Goal: Task Accomplishment & Management: Use online tool/utility

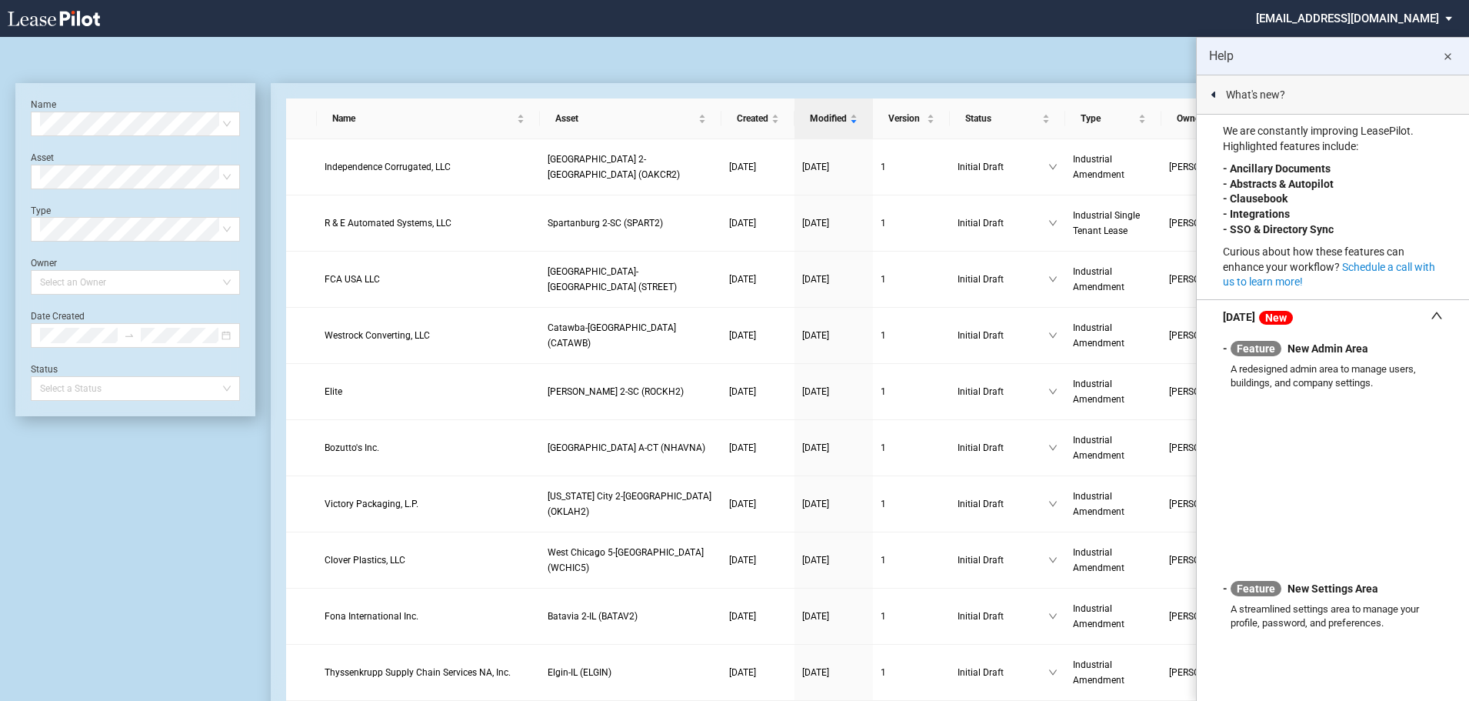
click at [1447, 58] on md-icon "close" at bounding box center [1447, 57] width 18 height 18
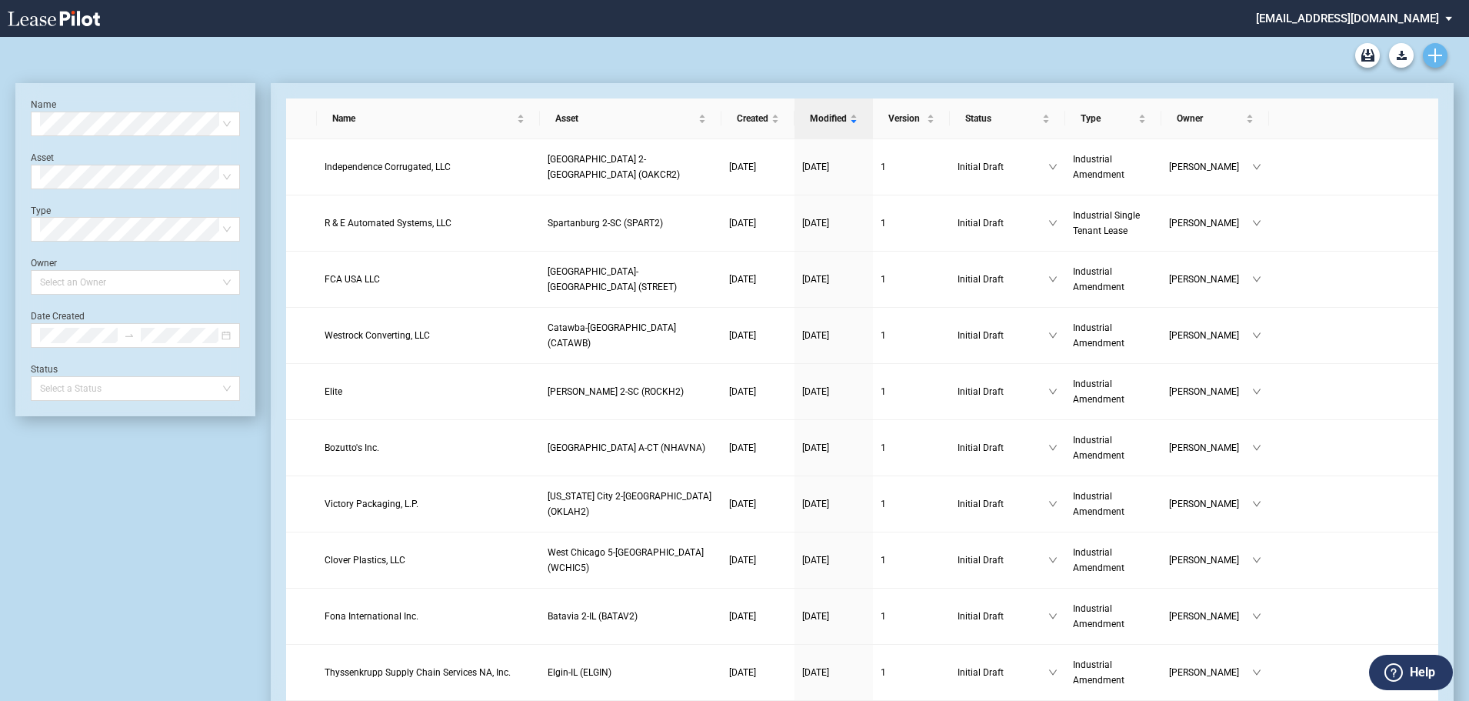
drag, startPoint x: 1448, startPoint y: 43, endPoint x: 1436, endPoint y: 47, distance: 12.9
click at [1447, 44] on div "STAG Industrial Blank Amendment STAG Multi Tenant Lease Blank STAG Single Tenan…" at bounding box center [734, 55] width 1438 height 37
click at [1435, 48] on link "Create new document" at bounding box center [1435, 55] width 25 height 25
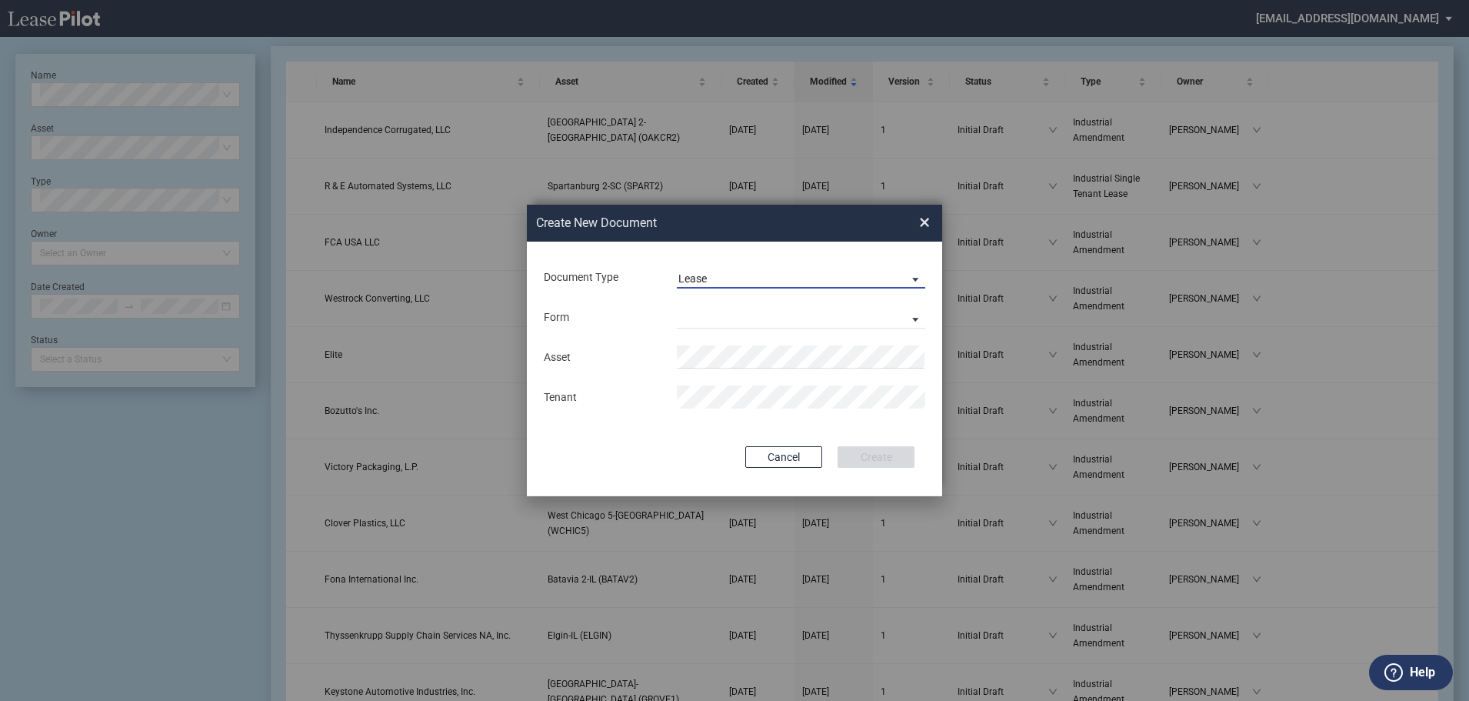
click at [746, 273] on span "Lease" at bounding box center [788, 278] width 221 height 15
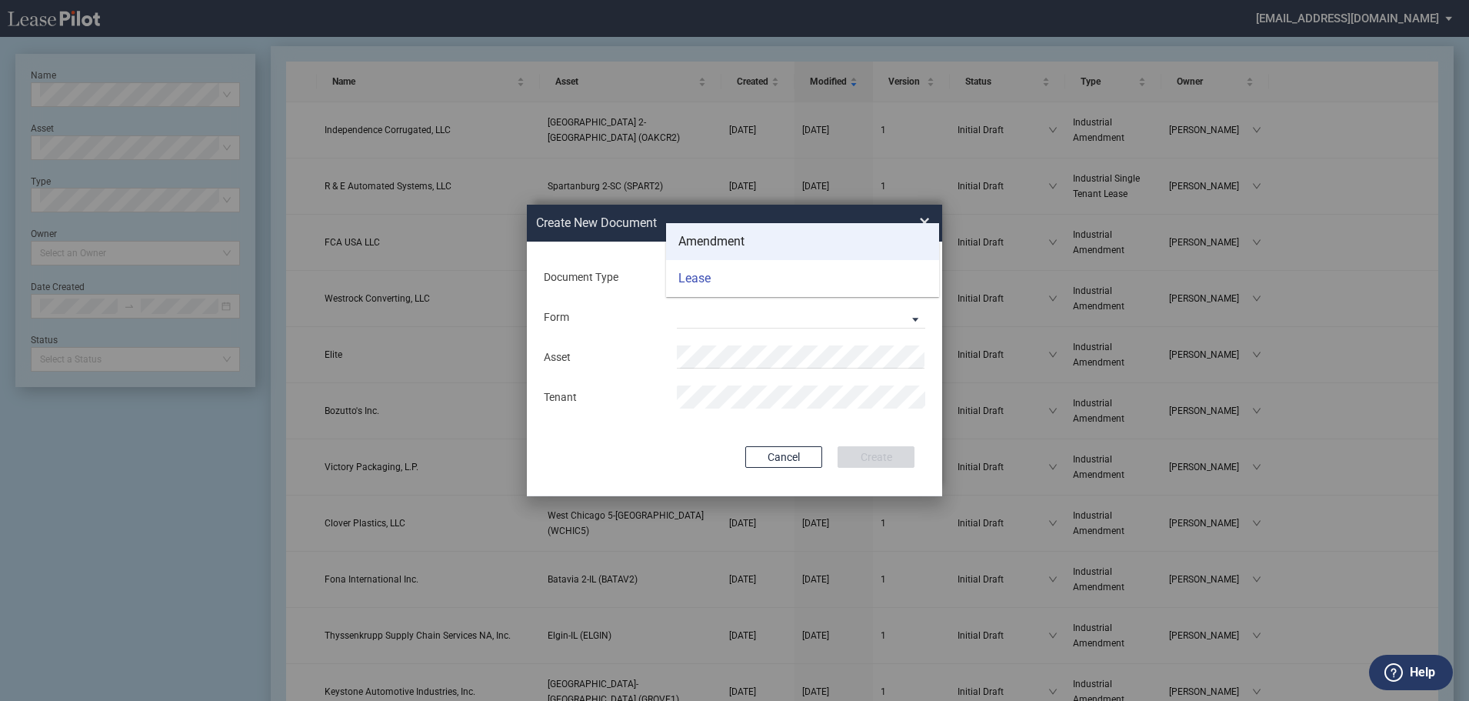
click at [728, 245] on div "Amendment" at bounding box center [711, 241] width 66 height 17
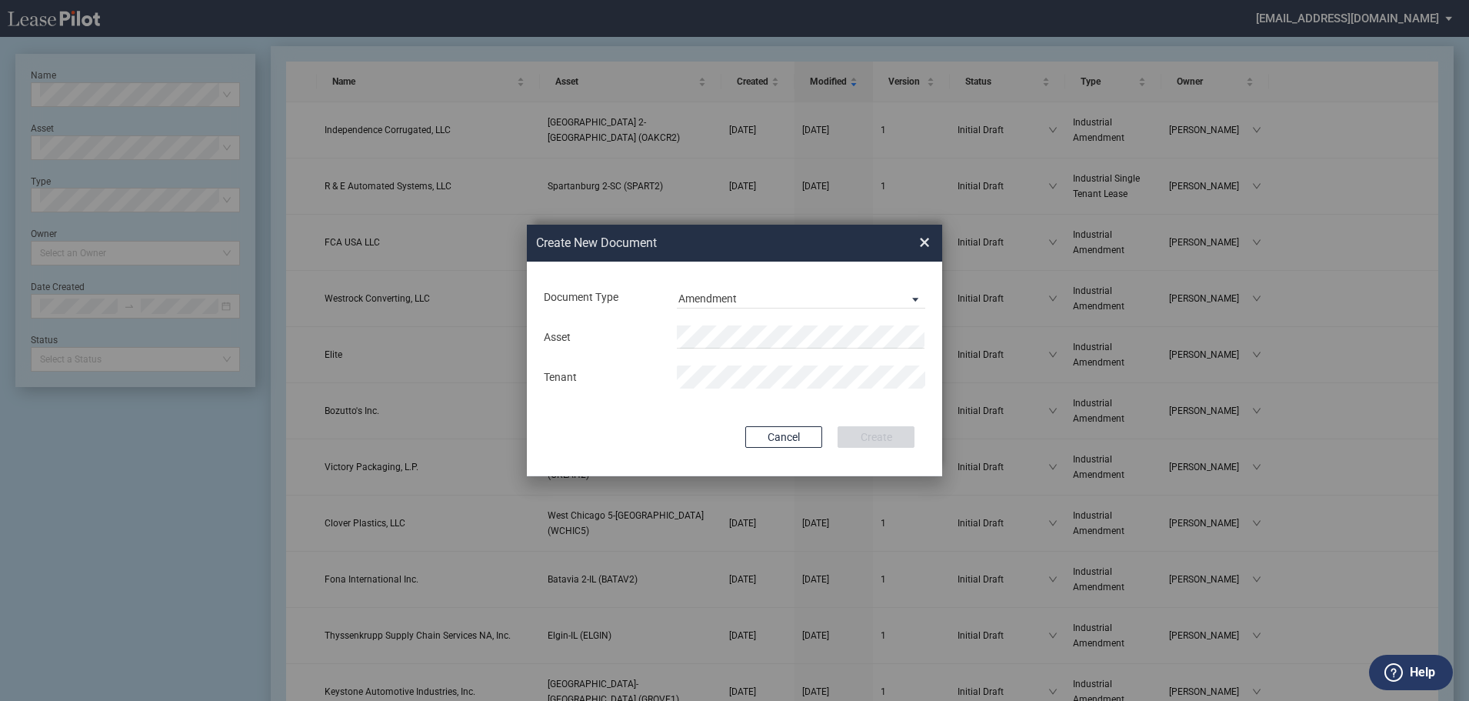
click at [682, 318] on div "Asset Tenant" at bounding box center [734, 357] width 385 height 80
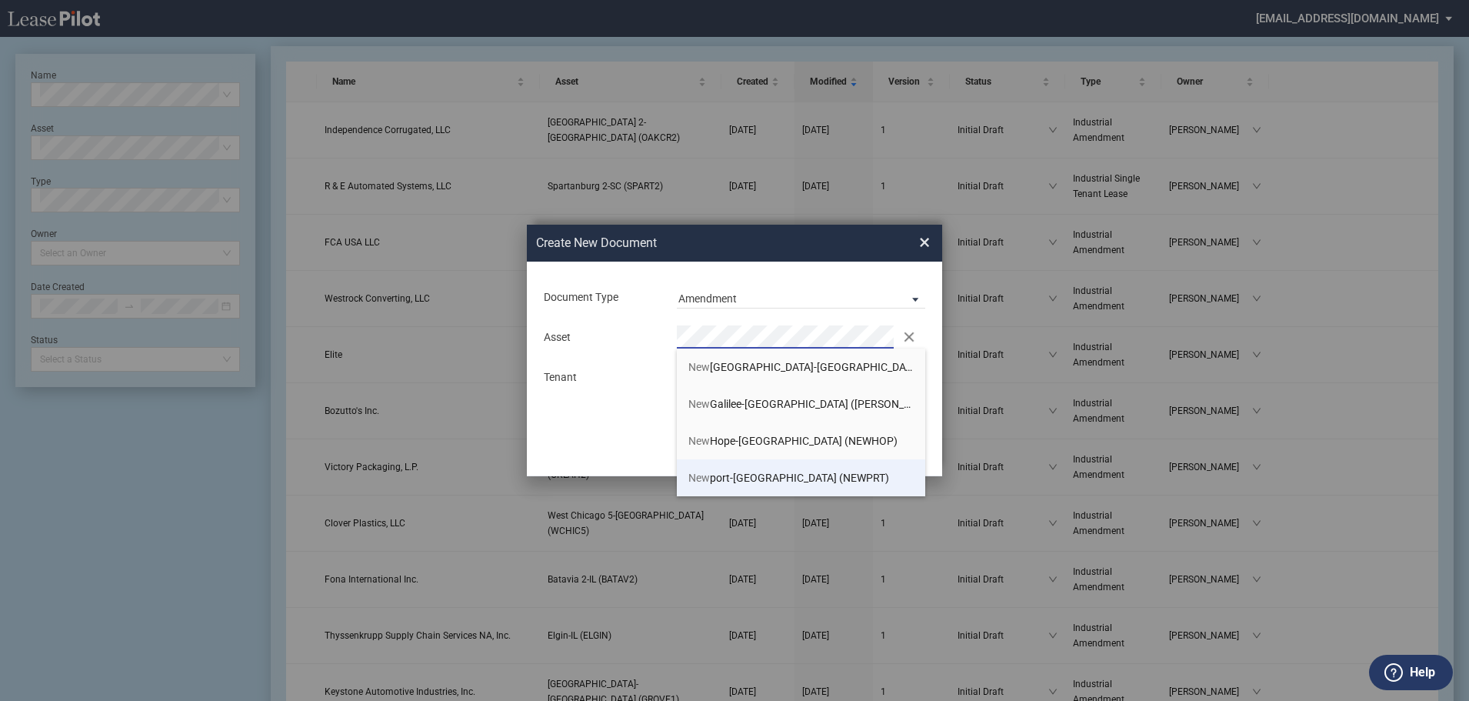
click at [728, 472] on span "New port-[GEOGRAPHIC_DATA] (NEWPRT)" at bounding box center [788, 477] width 201 height 12
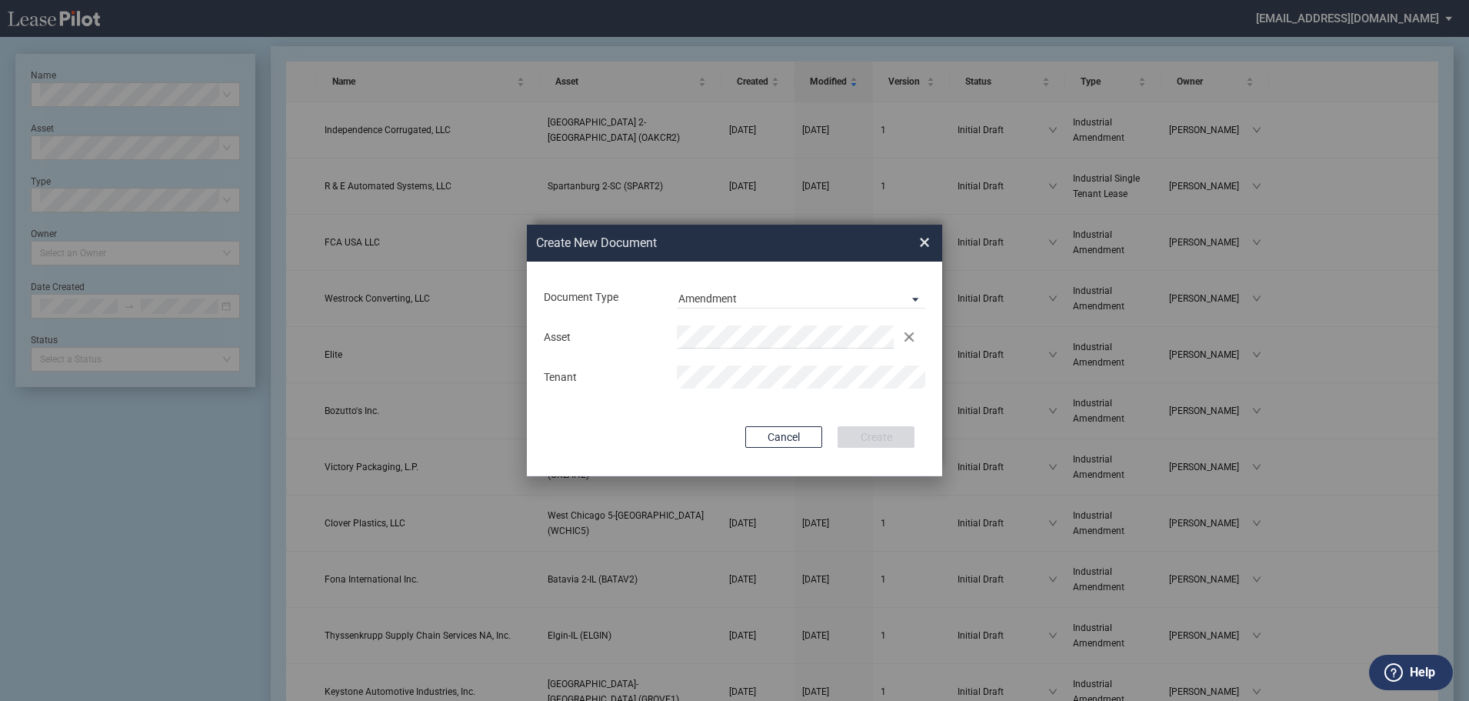
click at [704, 364] on md-input-container "Tenant" at bounding box center [734, 377] width 385 height 26
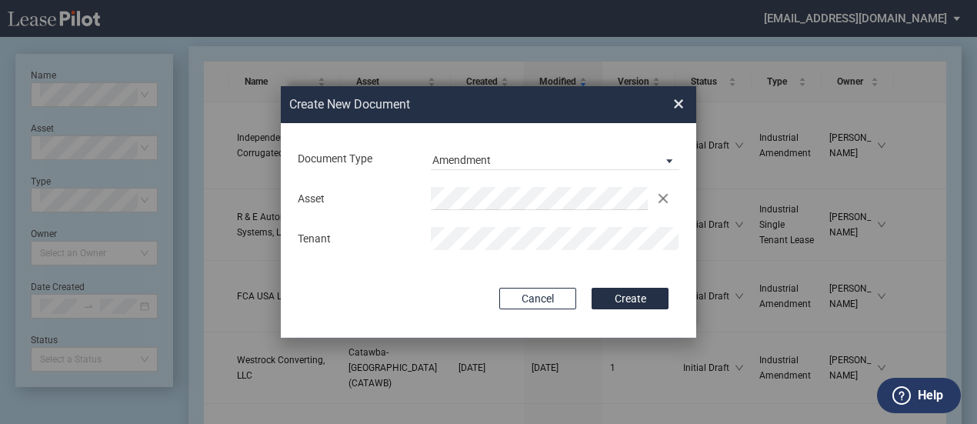
drag, startPoint x: 624, startPoint y: 298, endPoint x: 660, endPoint y: 366, distance: 76.4
click at [624, 298] on button "Create" at bounding box center [629, 299] width 77 height 22
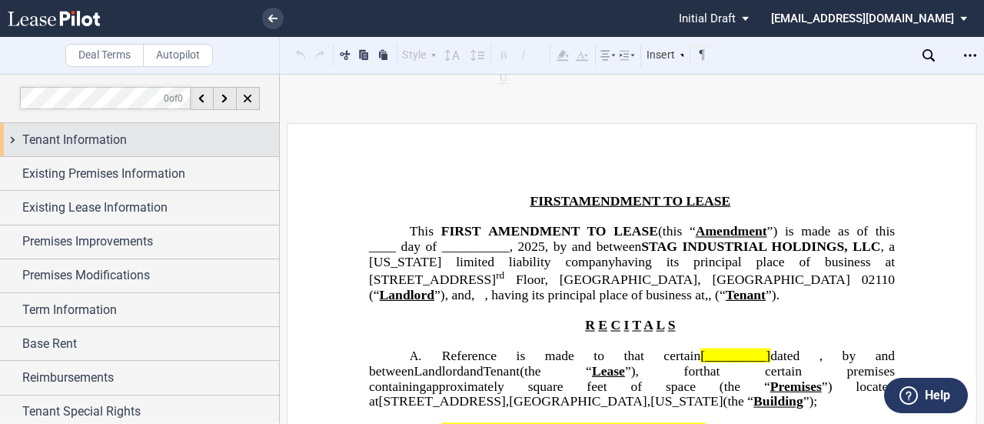
click at [126, 136] on div "Tenant Information" at bounding box center [150, 140] width 257 height 18
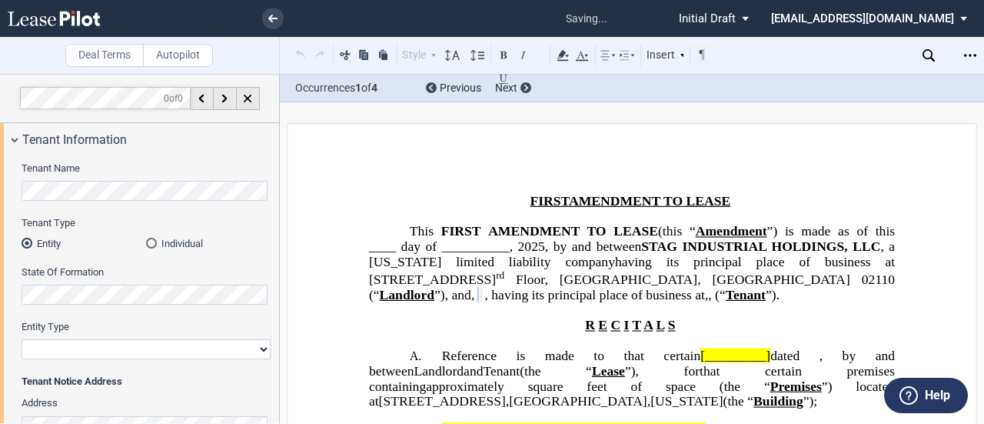
click at [135, 341] on select "Corporation Limited Liability Company General Partnership Limited Partnership O…" at bounding box center [146, 349] width 249 height 20
select select "limited liability company"
click at [22, 339] on select "Corporation Limited Liability Company General Partnership Limited Partnership O…" at bounding box center [146, 349] width 249 height 20
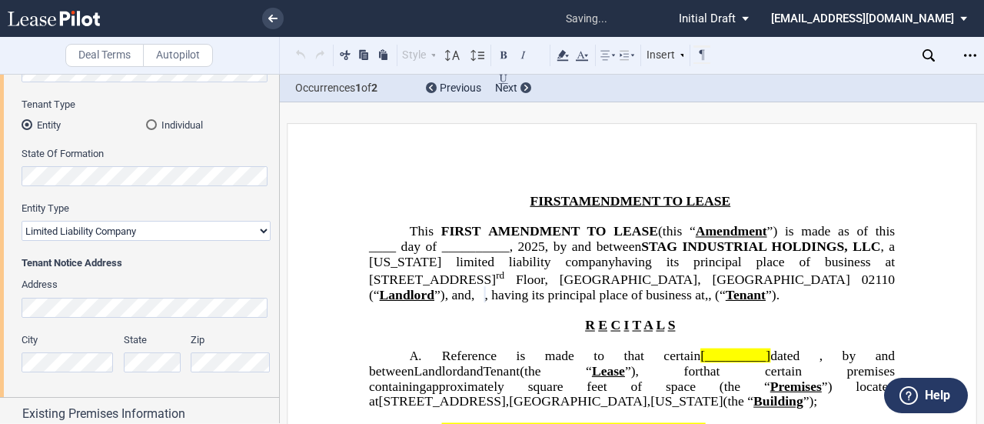
scroll to position [154, 0]
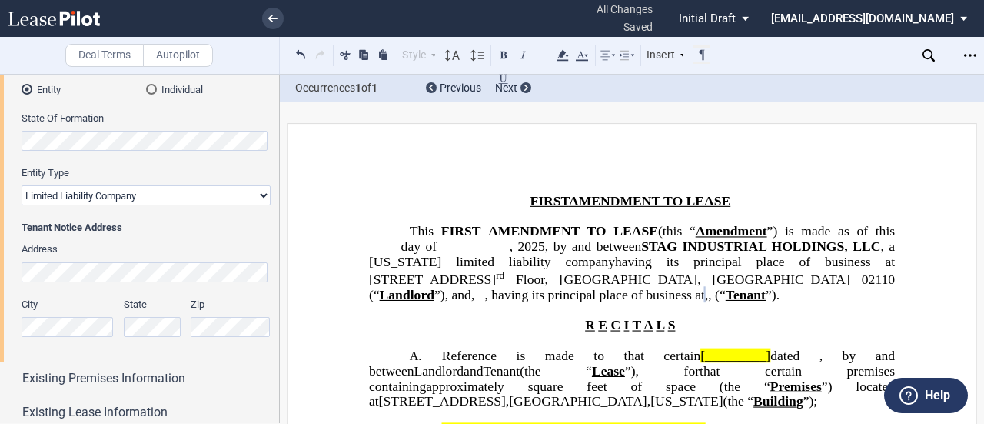
click at [715, 302] on span "(“" at bounding box center [720, 295] width 11 height 15
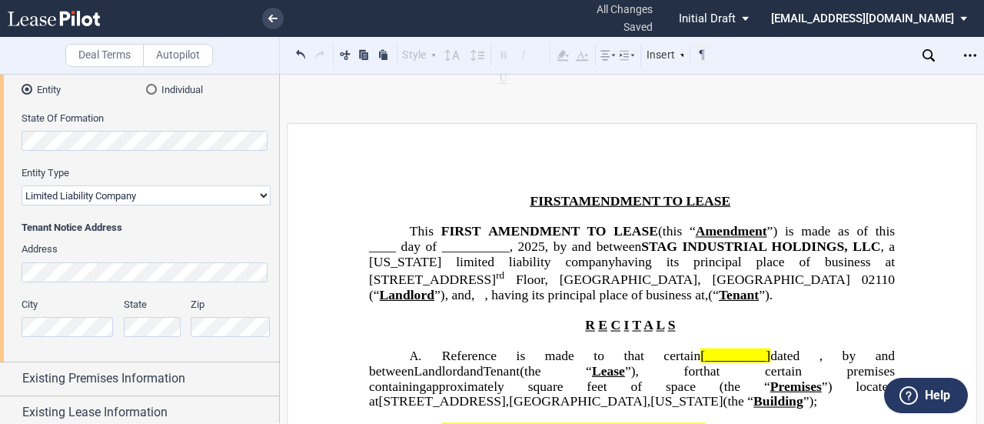
click at [487, 311] on div "Deal Terms Autopilot Style Normal 8pt 9pt 10pt 10.5pt 11pt 12pt 14pt 16pt Norma…" at bounding box center [492, 249] width 984 height 350
click at [299, 48] on button at bounding box center [301, 54] width 18 height 18
click at [299, 48] on div "Style Normal 8pt 9pt 10pt 10.5pt 11pt 12pt 14pt 16pt Normal 1 1.15 1.5 2 3 No C…" at bounding box center [502, 55] width 420 height 20
click at [299, 48] on button at bounding box center [301, 54] width 18 height 18
click at [299, 48] on div "Style Normal 8pt 9pt 10pt 10.5pt 11pt 12pt 14pt 16pt Normal 1 1.15 1.5 2 3 No C…" at bounding box center [502, 55] width 420 height 20
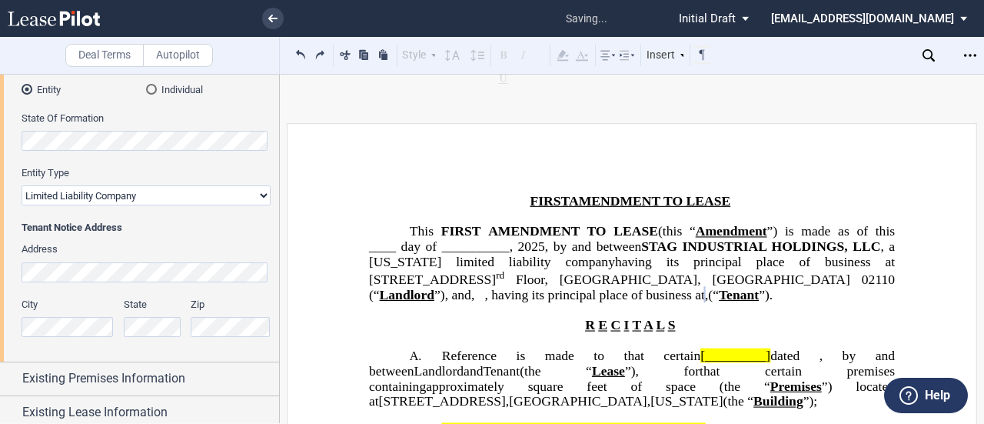
click at [299, 48] on button at bounding box center [301, 54] width 18 height 18
click at [299, 48] on div "Style Normal 8pt 9pt 10pt 10.5pt 11pt 12pt 14pt 16pt Normal 1 1.15 1.5 2 3 No C…" at bounding box center [502, 55] width 420 height 20
click at [299, 48] on button at bounding box center [301, 54] width 18 height 18
click at [297, 50] on button at bounding box center [301, 54] width 18 height 18
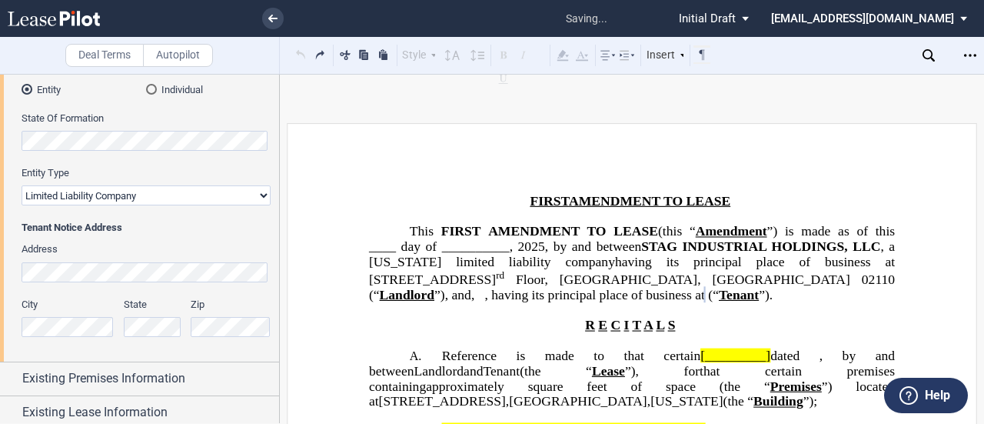
click at [297, 50] on div "Style Normal 8pt 9pt 10pt 10.5pt 11pt 12pt 14pt 16pt Normal 1 1.15 1.5 2 3 No C…" at bounding box center [502, 55] width 420 height 20
click at [297, 50] on button at bounding box center [301, 54] width 18 height 18
click at [297, 50] on div "Style Normal 8pt 9pt 10pt 10.5pt 11pt 12pt 14pt 16pt Normal 1 1.15 1.5 2 3 No C…" at bounding box center [502, 55] width 420 height 20
click at [297, 50] on button at bounding box center [301, 54] width 18 height 18
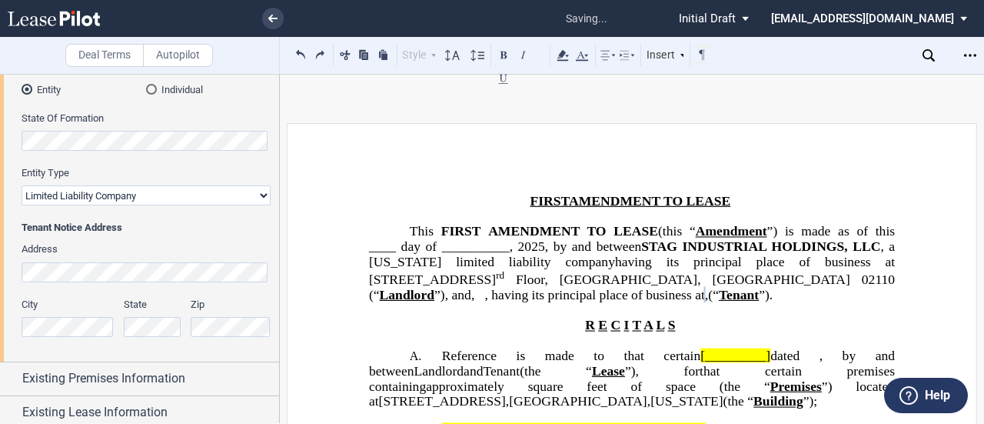
click at [297, 51] on div "Style Normal 8pt 9pt 10pt 10.5pt 11pt 12pt 14pt 16pt Normal 1 1.15 1.5 2 3 No C…" at bounding box center [502, 55] width 420 height 20
click at [297, 51] on button at bounding box center [301, 54] width 18 height 18
click at [297, 51] on div "Style Normal 8pt 9pt 10pt 10.5pt 11pt 12pt 14pt 16pt Normal 1 1.15 1.5 2 3 No C…" at bounding box center [502, 55] width 420 height 20
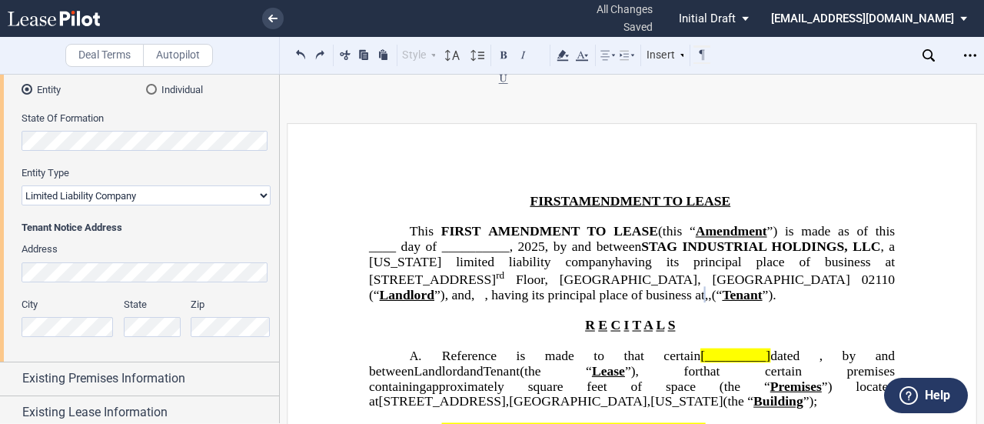
click at [297, 51] on button at bounding box center [301, 54] width 18 height 18
click at [297, 51] on div "Style Normal 8pt 9pt 10pt 10.5pt 11pt 12pt 14pt 16pt Normal 1 1.15 1.5 2 3 No C…" at bounding box center [502, 55] width 420 height 20
click at [297, 51] on button at bounding box center [301, 54] width 18 height 18
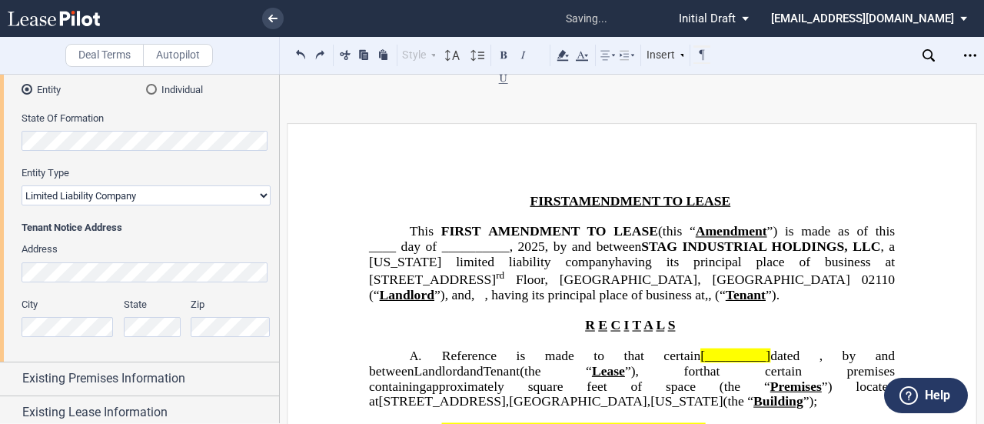
click at [297, 51] on div "Style Normal 8pt 9pt 10pt 10.5pt 11pt 12pt 14pt 16pt Normal 1 1.15 1.5 2 3 No C…" at bounding box center [502, 55] width 420 height 20
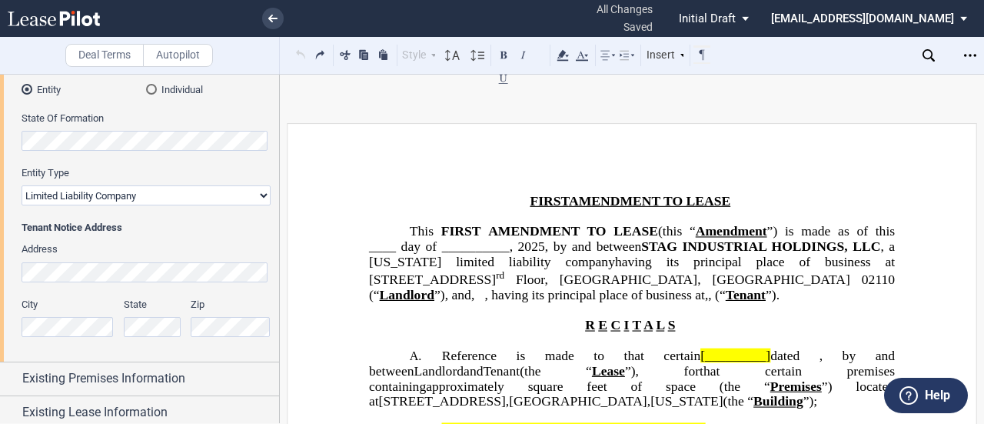
click at [297, 51] on div "Style Normal 8pt 9pt 10pt 10.5pt 11pt 12pt 14pt 16pt Normal 1 1.15 1.5 2 3 No C…" at bounding box center [502, 55] width 420 height 20
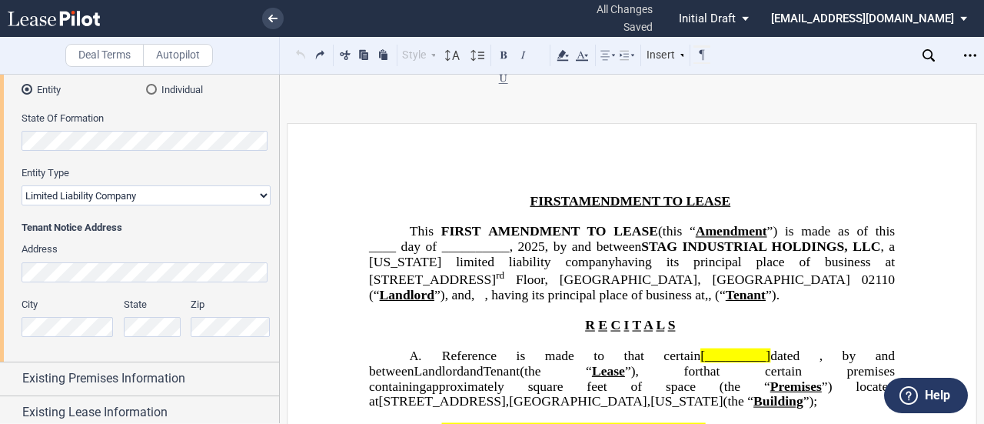
click at [297, 51] on div "Style Normal 8pt 9pt 10pt 10.5pt 11pt 12pt 14pt 16pt Normal 1 1.15 1.5 2 3 No C…" at bounding box center [502, 55] width 420 height 20
click at [768, 303] on p "This ﻿ ﻿ FIRST AMENDMENT TO LEASE (this “ Amendment ”) is made as of this ____ …" at bounding box center [632, 263] width 526 height 79
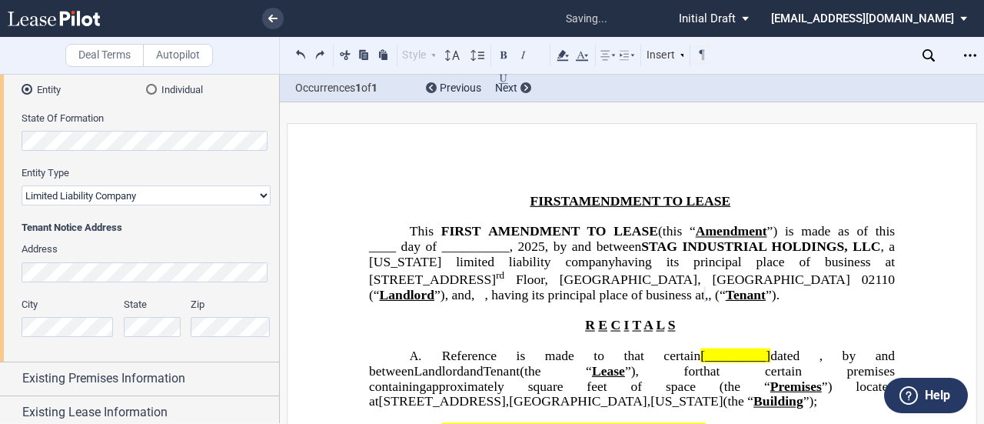
scroll to position [231, 0]
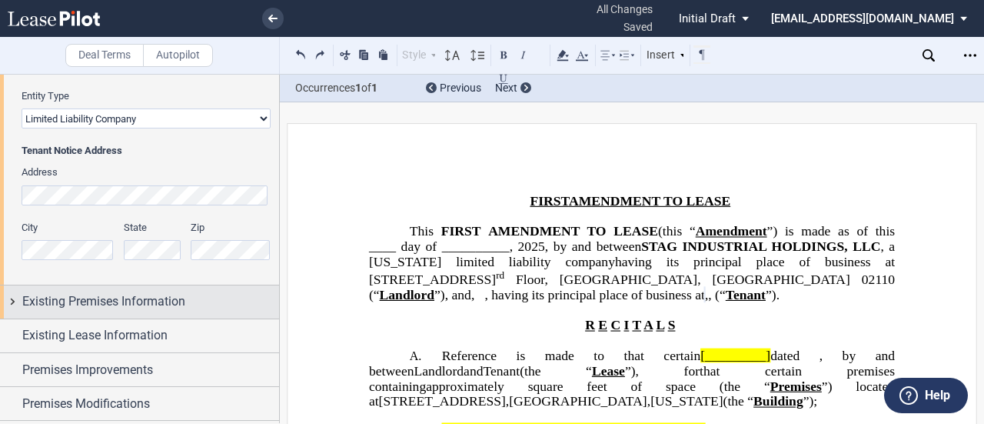
click at [11, 297] on div "Existing Premises Information" at bounding box center [139, 301] width 279 height 33
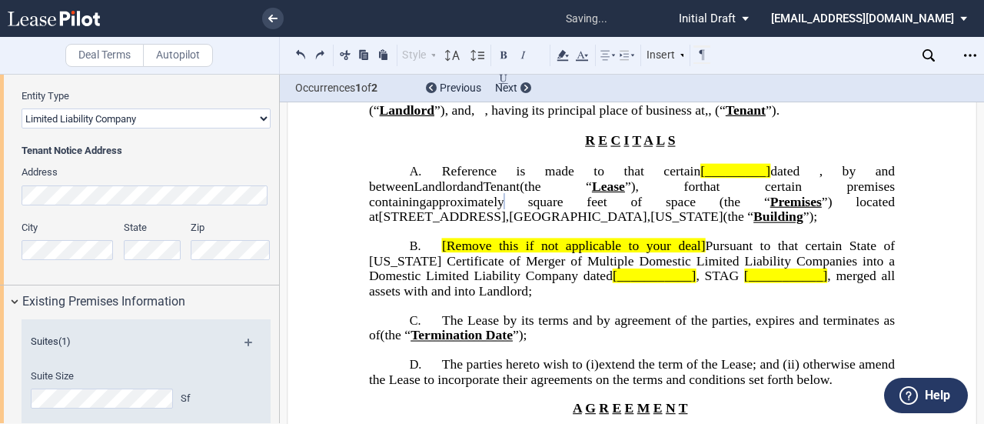
scroll to position [461, 0]
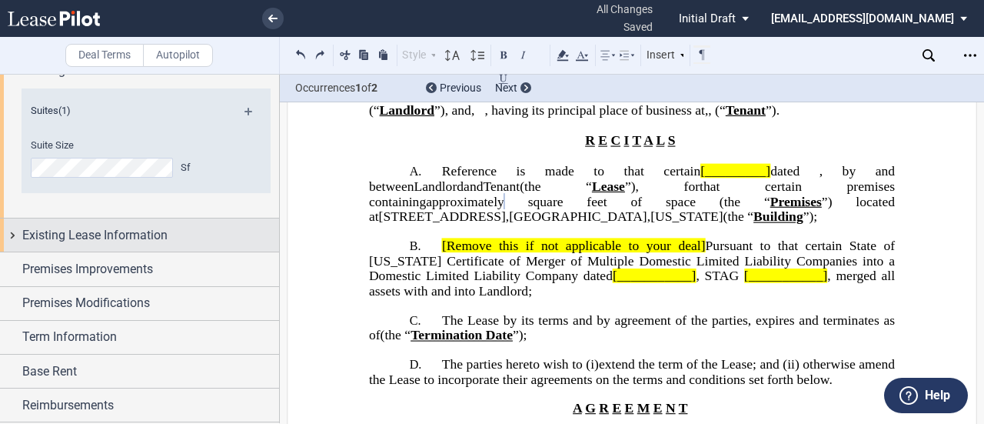
click at [128, 236] on span "Existing Lease Information" at bounding box center [94, 235] width 145 height 18
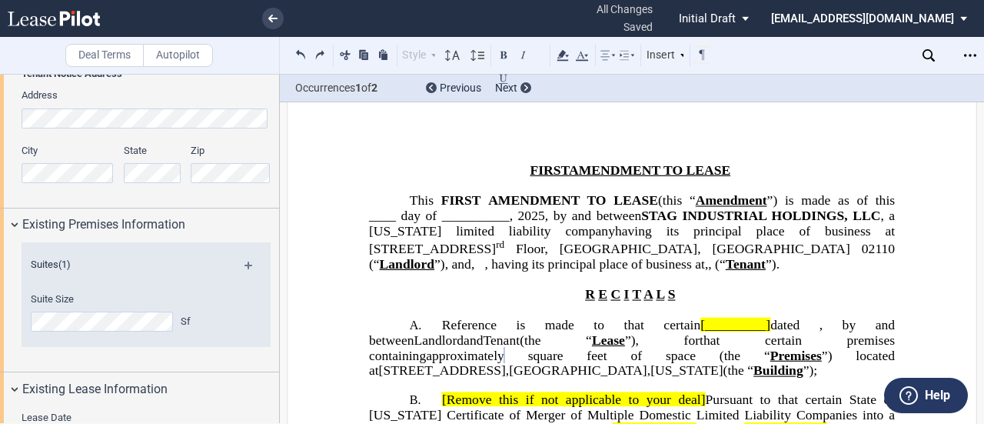
scroll to position [185, 0]
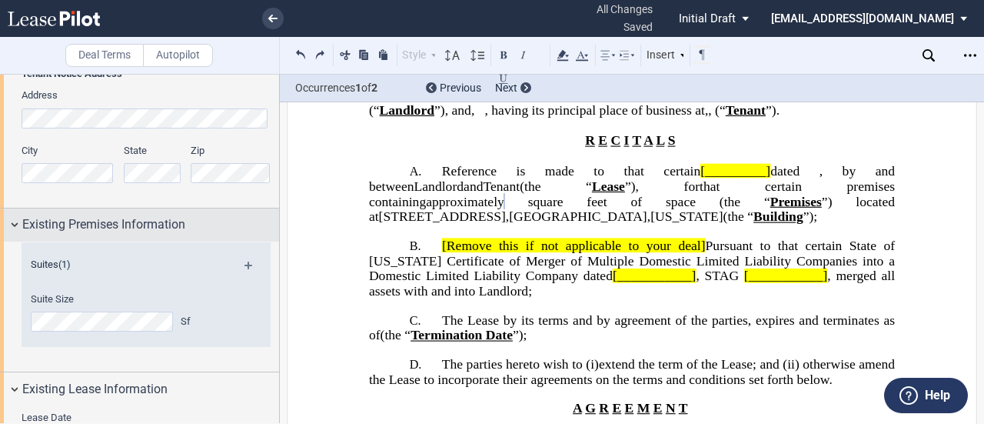
click at [18, 229] on div "Existing Premises Information" at bounding box center [139, 224] width 279 height 33
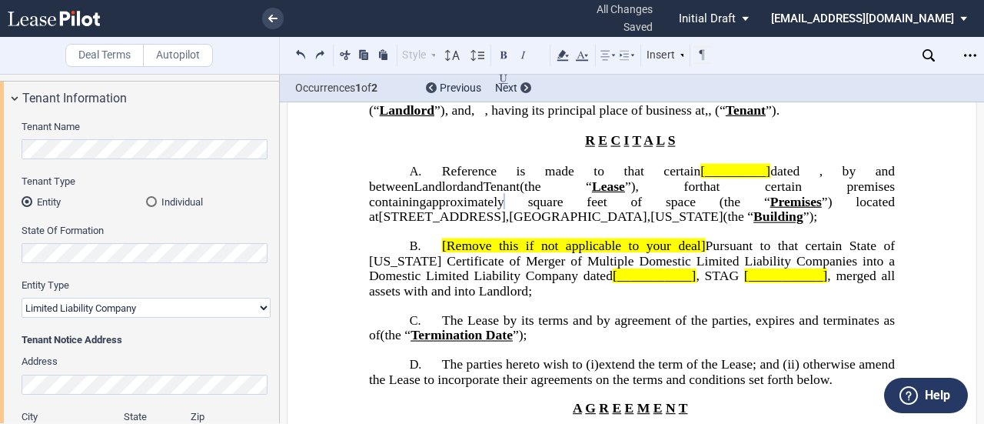
scroll to position [0, 0]
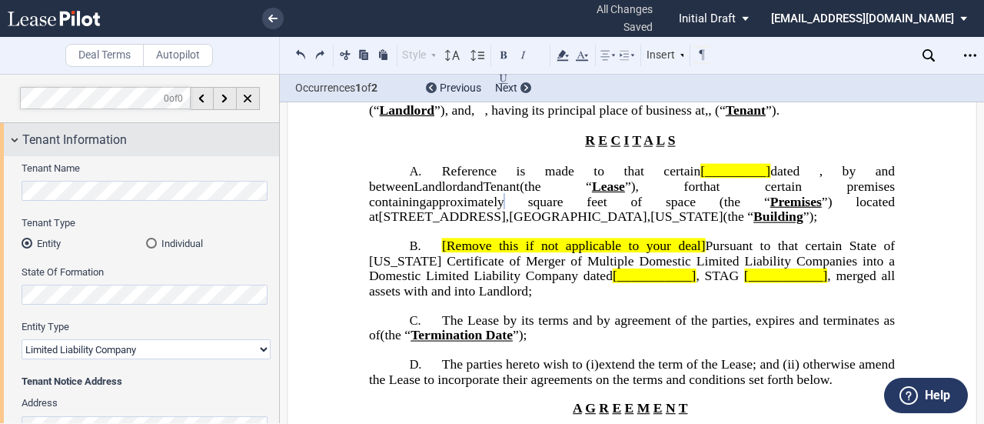
click at [12, 137] on div "Tenant Information" at bounding box center [139, 139] width 279 height 33
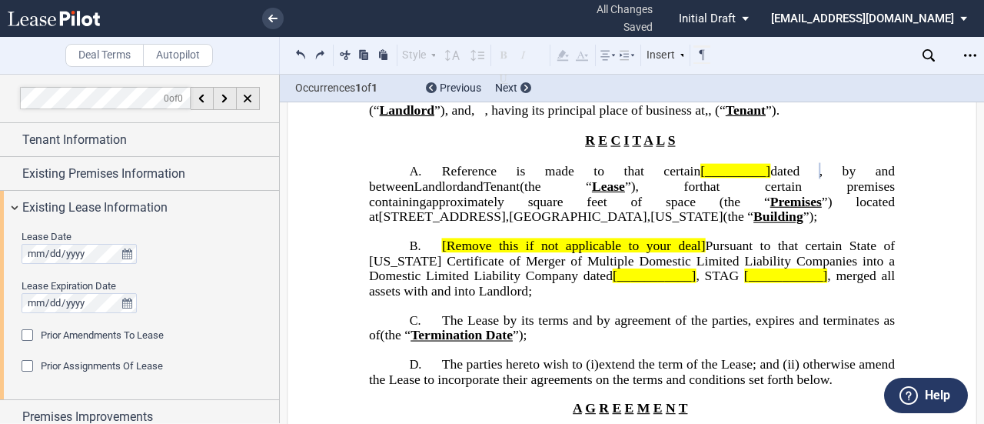
click at [771, 178] on span "dated" at bounding box center [785, 171] width 29 height 15
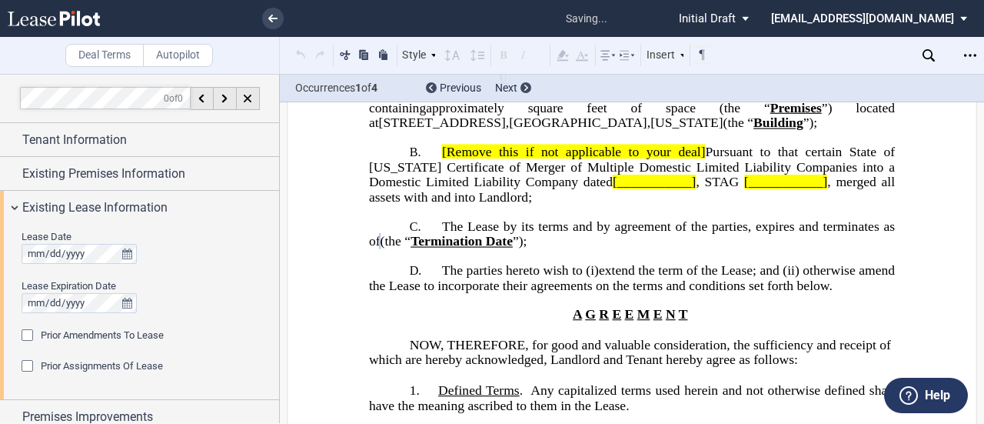
scroll to position [334, 0]
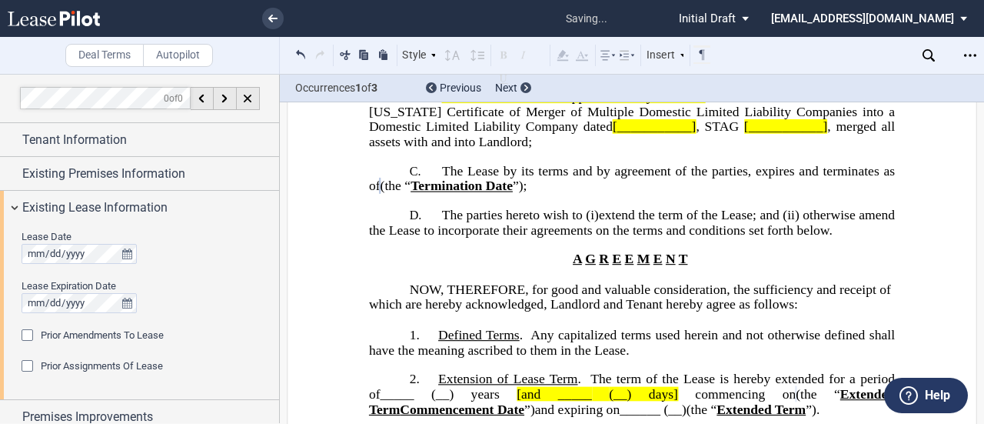
click at [25, 332] on div "Prior Amendments To Lease" at bounding box center [29, 336] width 15 height 15
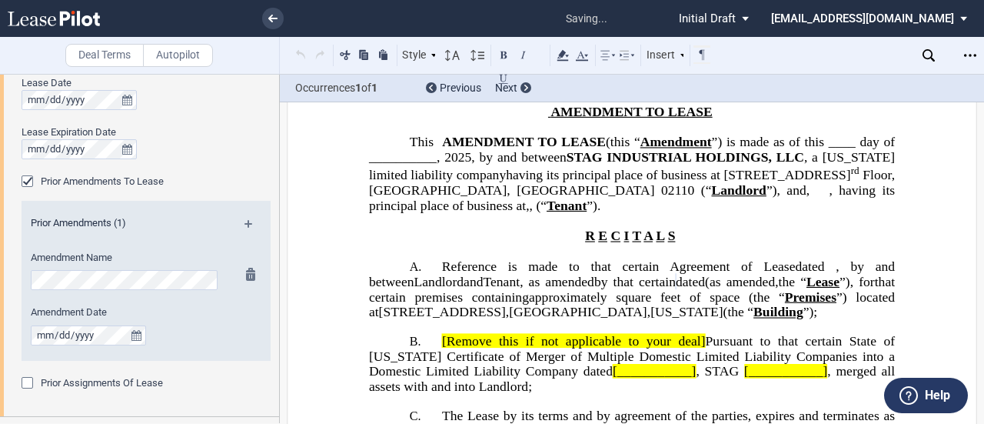
scroll to position [185, 0]
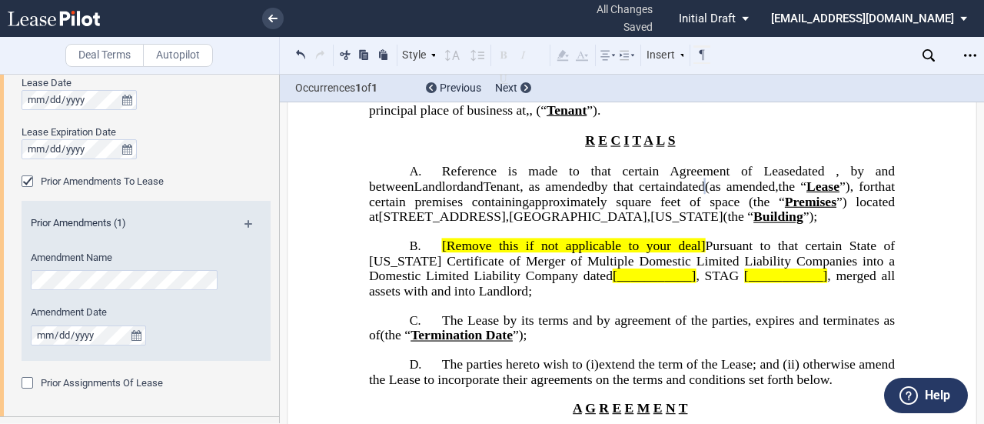
click at [22, 377] on div "Prior Assignments Of Lease" at bounding box center [29, 384] width 15 height 15
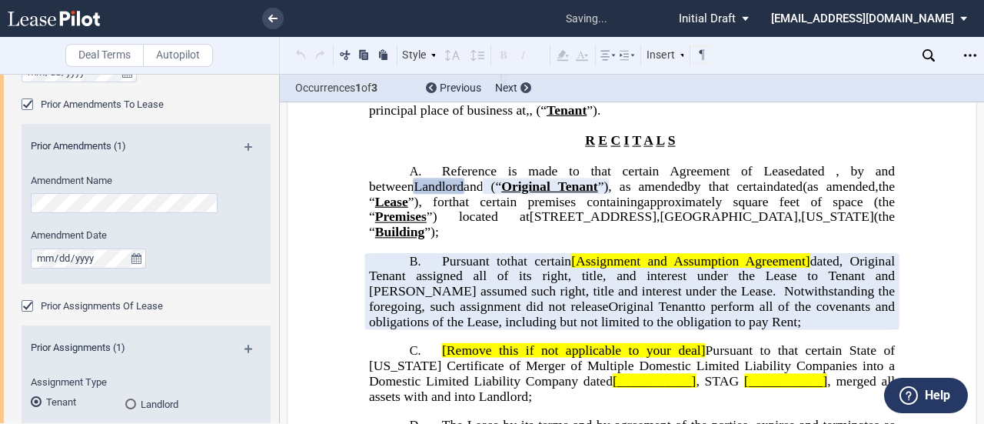
scroll to position [308, 0]
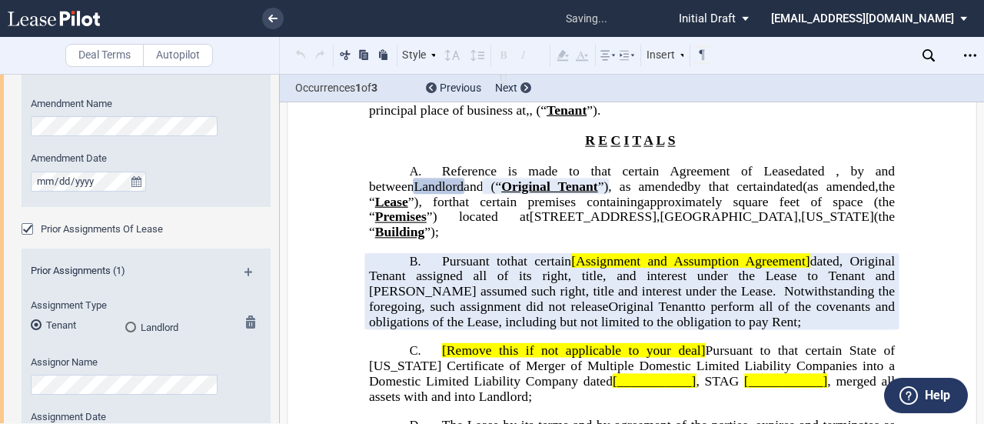
click at [126, 325] on div "Landlord" at bounding box center [130, 326] width 11 height 11
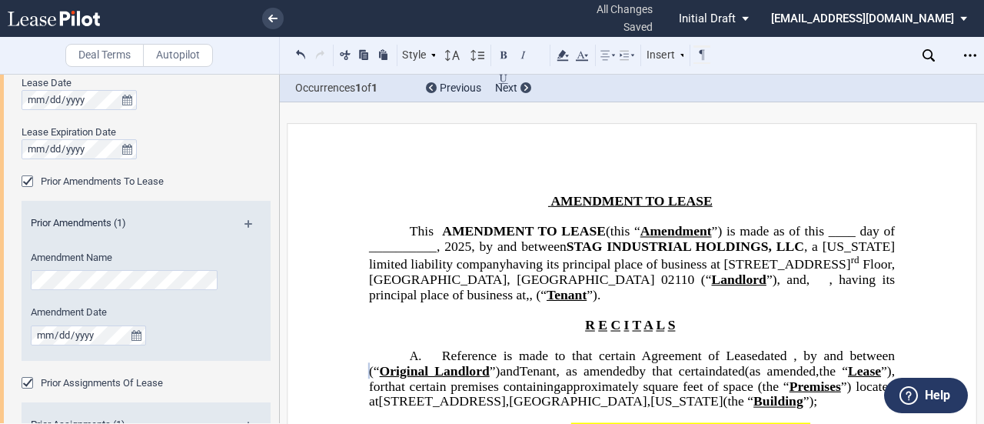
scroll to position [0, 0]
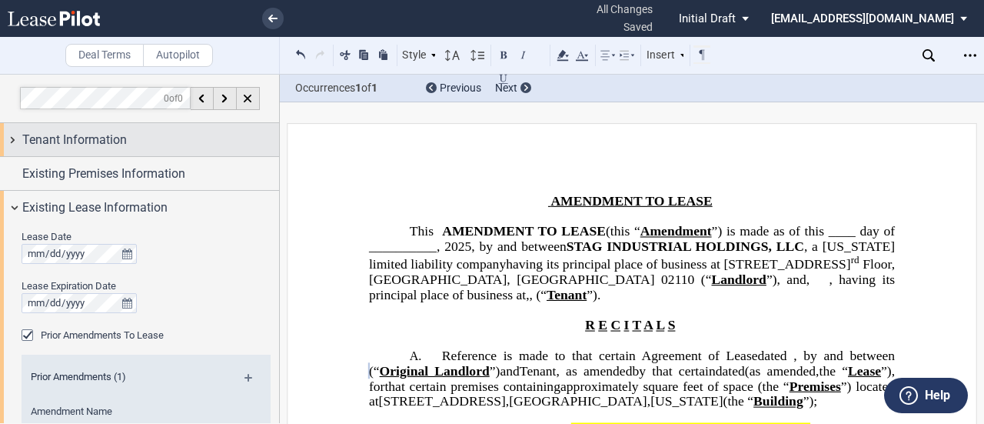
click at [11, 141] on div "Tenant Information" at bounding box center [139, 139] width 279 height 33
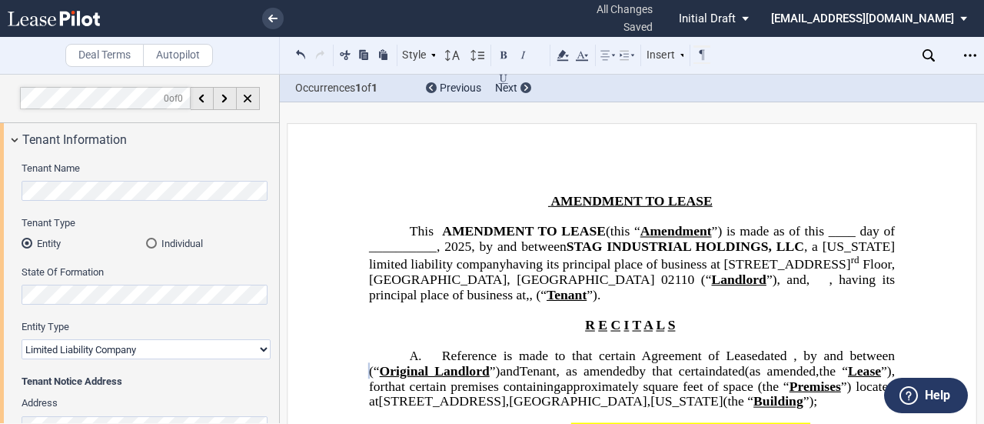
click at [0, 175] on html ".bocls-1{fill:#26354a;fill-rule:evenodd} Loading... × all changes saved Pending…" at bounding box center [492, 212] width 984 height 424
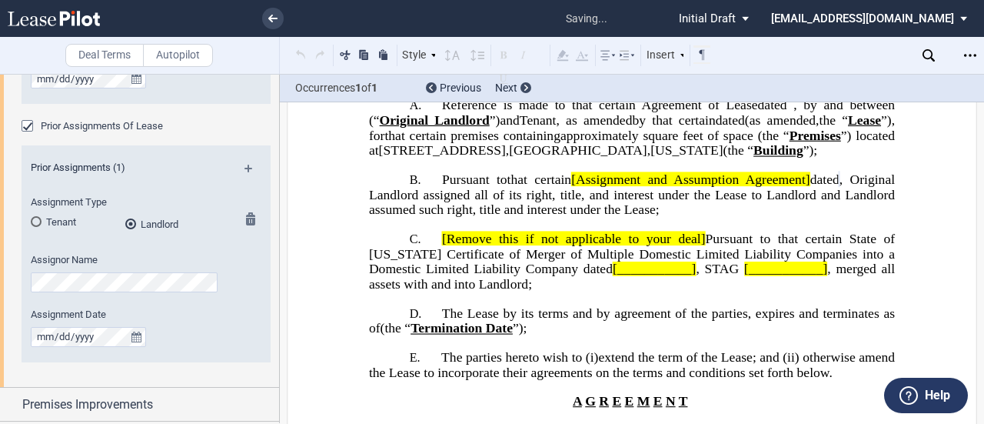
scroll to position [266, 0]
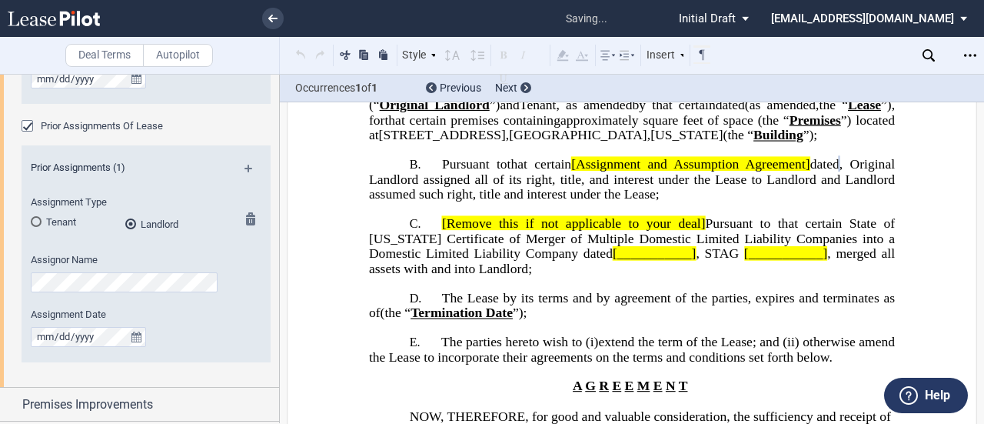
click at [180, 351] on div "Assignment Date" at bounding box center [126, 335] width 208 height 55
click at [571, 172] on span "[Assignment and Assumption Agreement]" at bounding box center [690, 164] width 238 height 15
click at [810, 172] on span "dated" at bounding box center [824, 164] width 29 height 15
click at [766, 258] on span "Pursuant to that certain State of Delaware Certificate of Merger of Multiple Do…" at bounding box center [634, 238] width 530 height 45
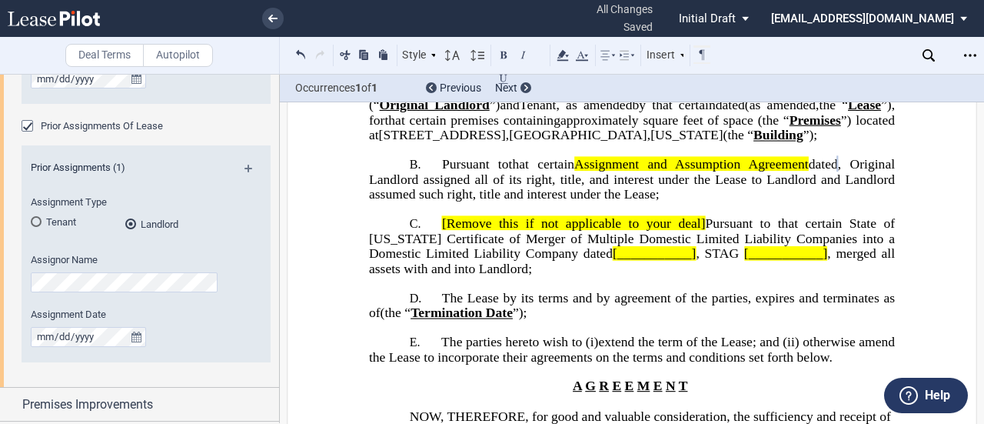
drag, startPoint x: 801, startPoint y: 193, endPoint x: 567, endPoint y: 197, distance: 234.6
click at [567, 197] on span "that certain Assignment and Assumption Agreement dated ﻿ ﻿ , Original Landlord …" at bounding box center [634, 179] width 530 height 45
drag, startPoint x: 683, startPoint y: 191, endPoint x: 729, endPoint y: 140, distance: 69.2
click at [820, 112] on span "the “" at bounding box center [834, 105] width 29 height 15
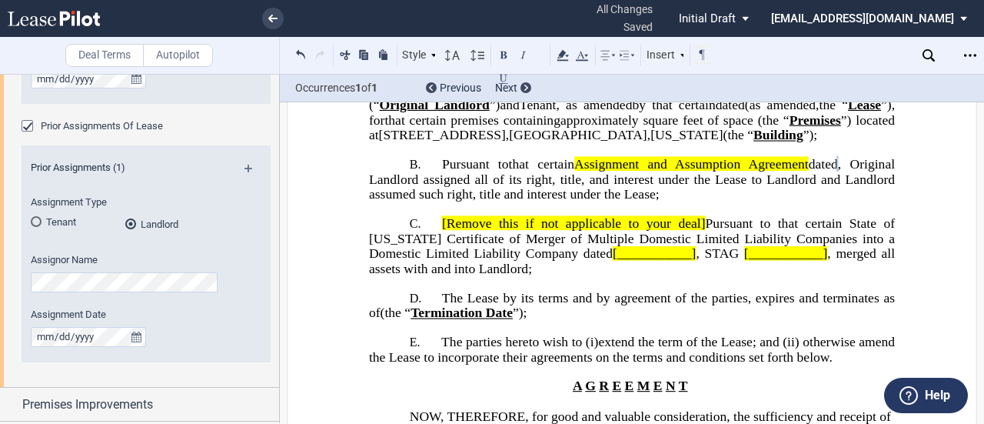
click at [668, 321] on p "D. The Lease by its terms and by agreement of the parties, expires and terminat…" at bounding box center [632, 306] width 526 height 31
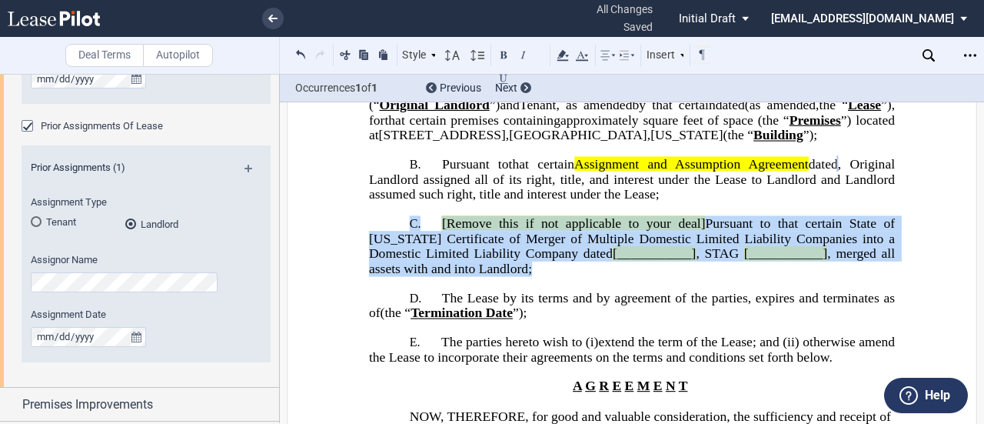
drag, startPoint x: 568, startPoint y: 303, endPoint x: 398, endPoint y: 259, distance: 175.5
click at [398, 259] on p "C. [Remove this if not applicable to your deal] Pursuant to that certain State …" at bounding box center [632, 246] width 526 height 61
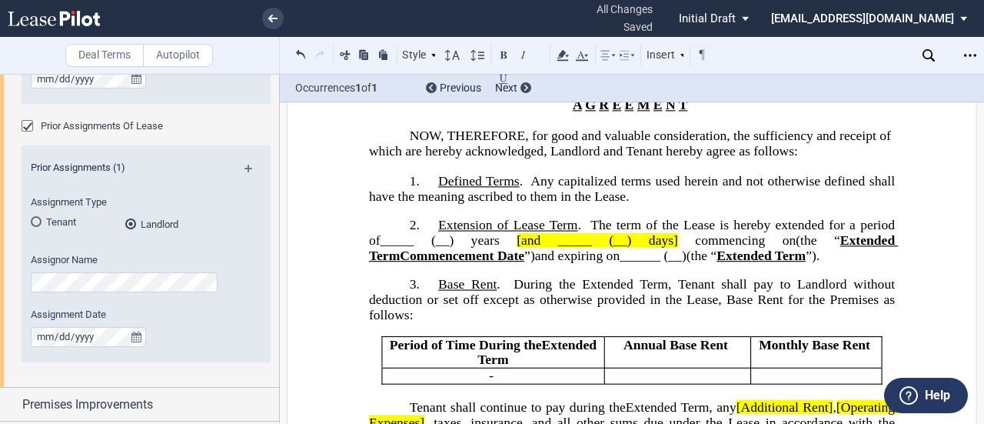
scroll to position [420, 0]
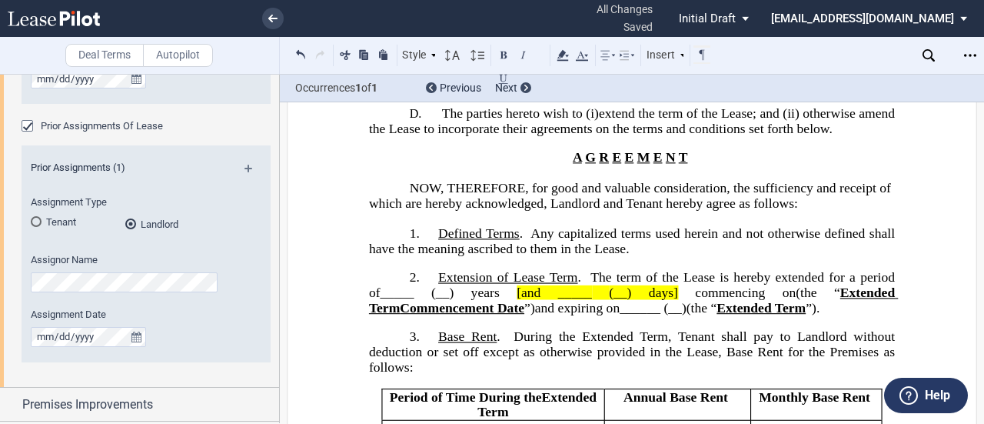
click at [431, 300] on span "(__) years" at bounding box center [465, 292] width 68 height 15
click at [415, 300] on span at bounding box center [423, 292] width 17 height 15
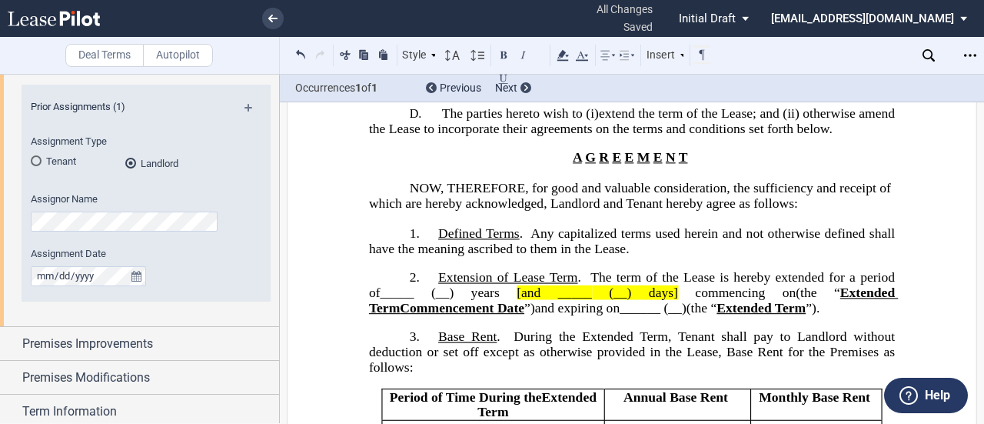
scroll to position [1000, 0]
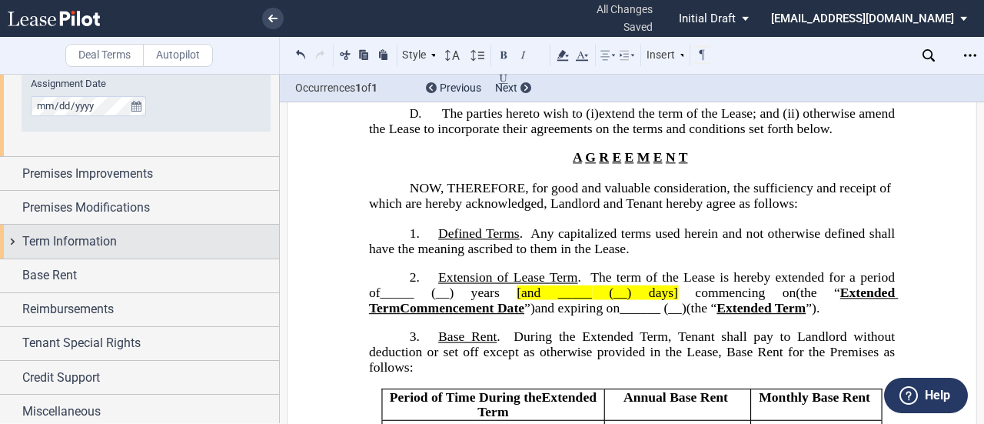
click at [115, 241] on span "Term Information" at bounding box center [69, 241] width 95 height 18
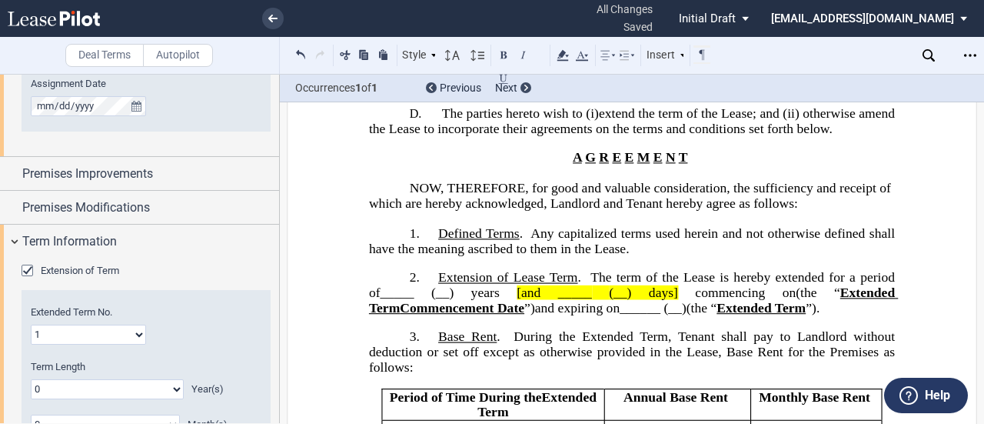
click at [130, 331] on select "1 2 3 4 5 6 7 8 9 10 11 12 13 14 15 16 17 18 19 20" at bounding box center [88, 335] width 115 height 20
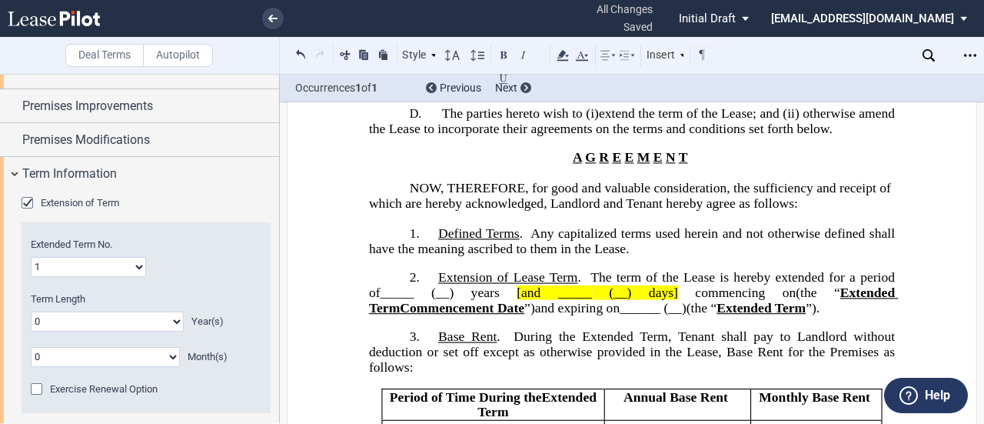
scroll to position [1154, 0]
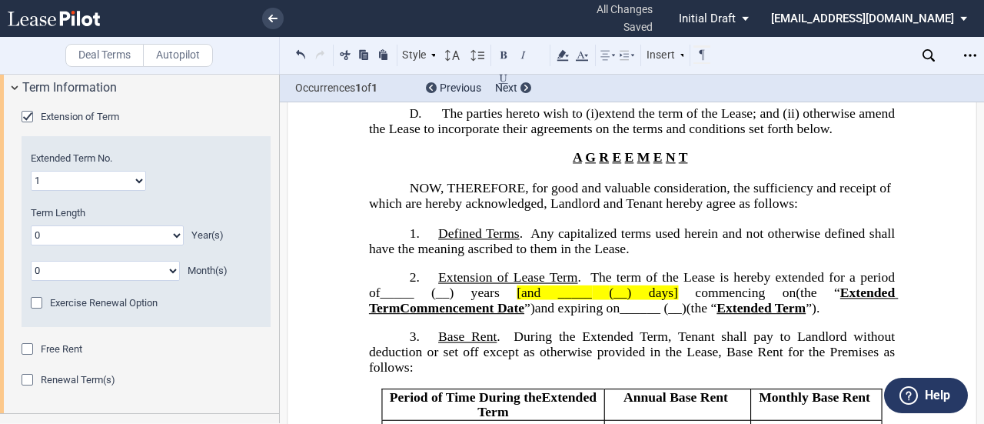
click at [148, 228] on select "0 1 2 3 4 5 6 7 8 9 10 11 12 13 14 15 16 17 18 19 20" at bounding box center [107, 235] width 153 height 20
select select "number:5"
click at [31, 225] on select "0 1 2 3 4 5 6 7 8 9 10 11 12 13 14 15 16 17 18 19 20" at bounding box center [107, 235] width 153 height 20
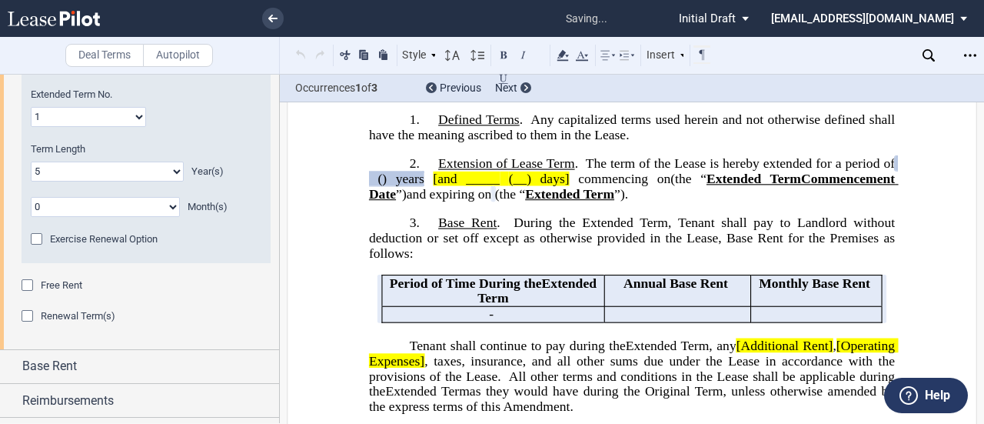
scroll to position [1307, 0]
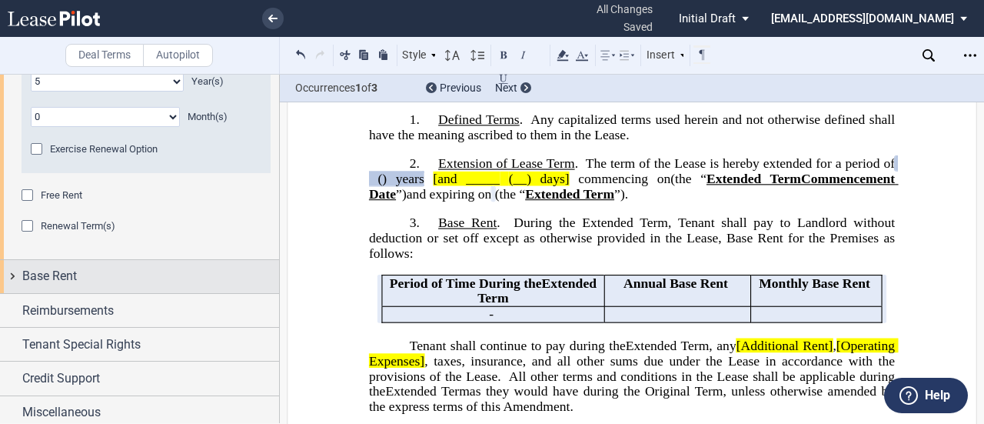
click at [141, 278] on div "Base Rent" at bounding box center [150, 276] width 257 height 18
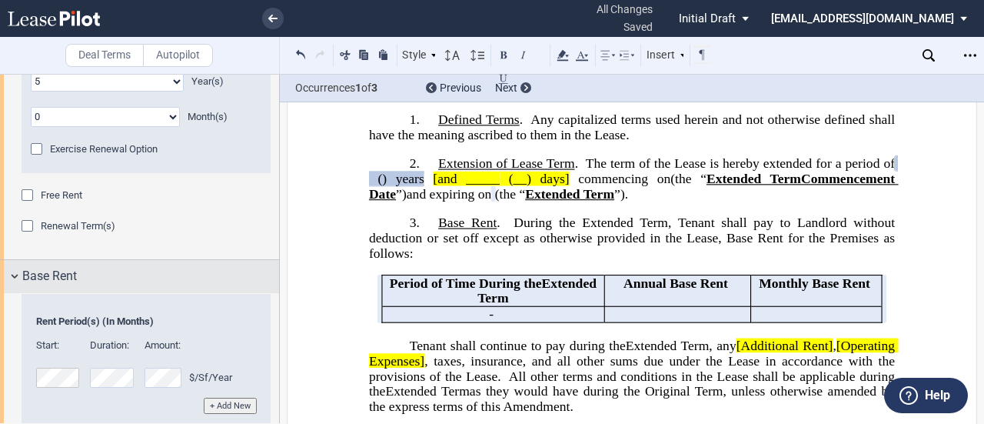
scroll to position [1461, 0]
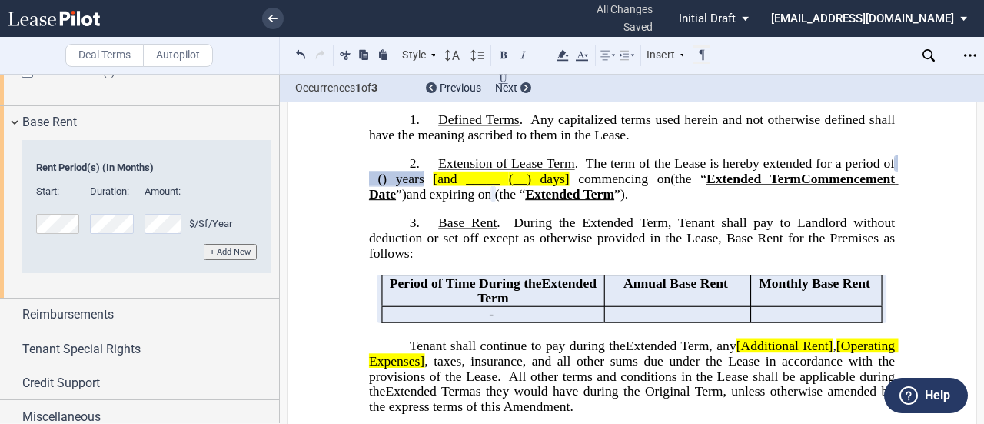
click at [211, 251] on button "+ Add New" at bounding box center [230, 252] width 53 height 16
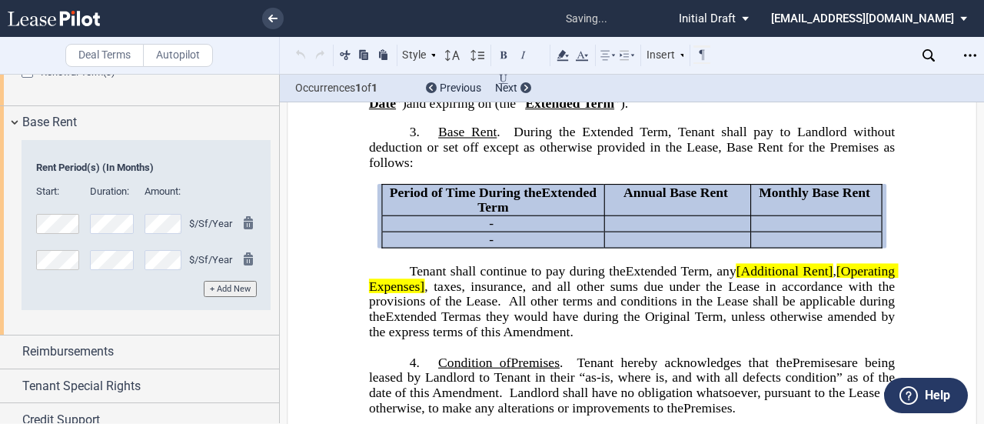
scroll to position [667, 0]
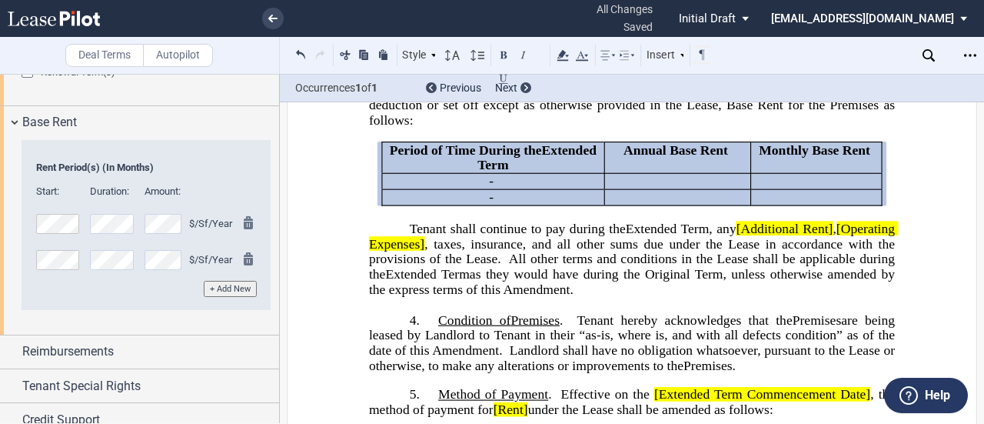
click at [230, 285] on button "+ Add New" at bounding box center [230, 289] width 53 height 16
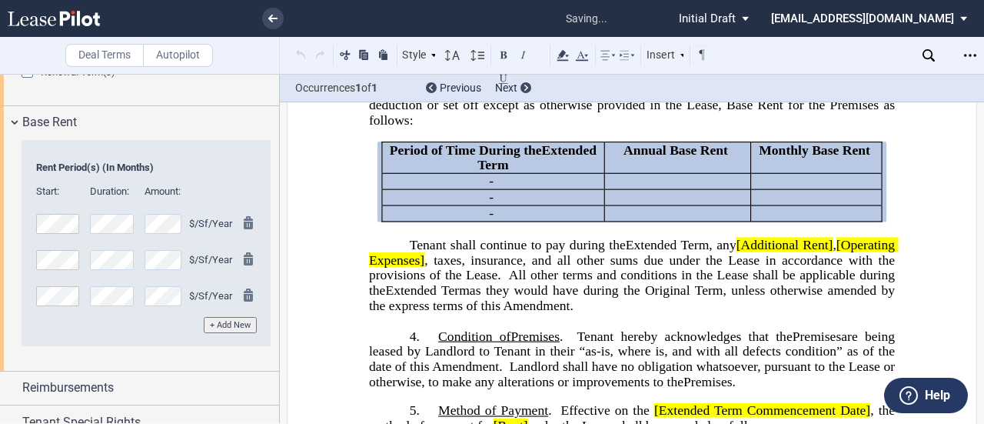
click at [230, 286] on div "$/Sf/Year" at bounding box center [189, 296] width 89 height 20
click at [228, 320] on button "+ Add New" at bounding box center [230, 325] width 53 height 16
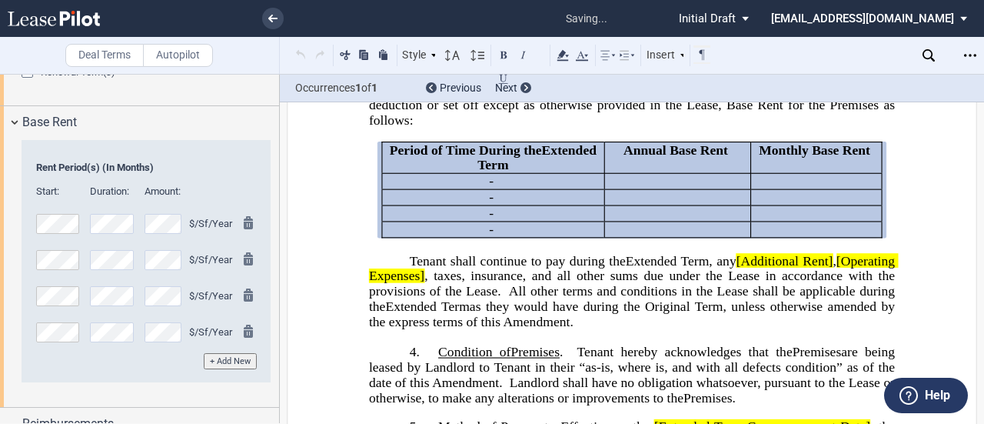
click at [228, 320] on div "$/Sf/Year" at bounding box center [189, 329] width 89 height 25
click at [221, 360] on button "+ Add New" at bounding box center [230, 361] width 53 height 16
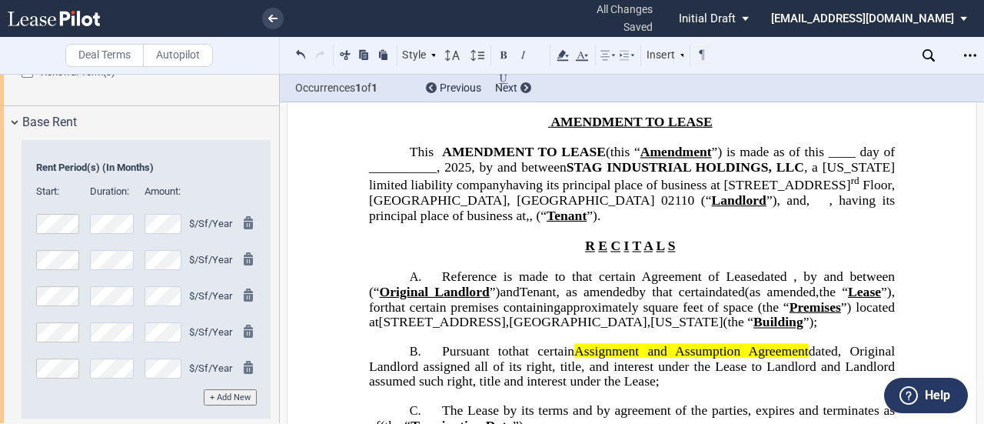
scroll to position [0, 0]
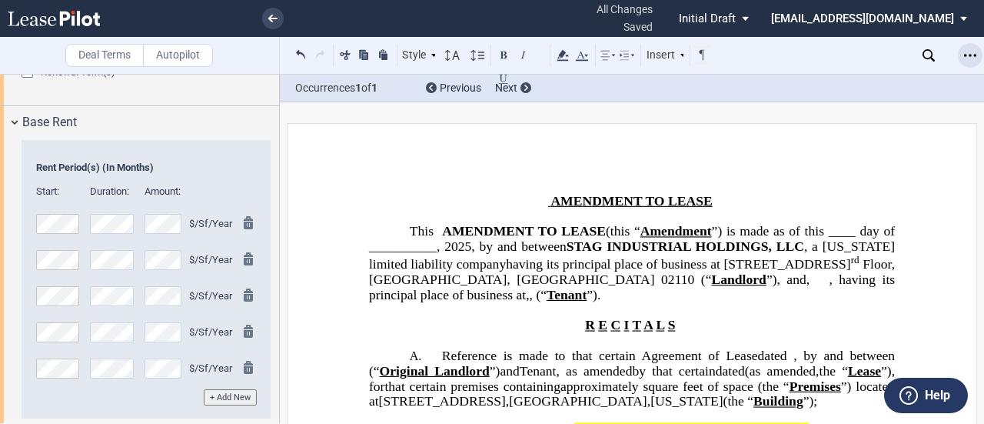
click at [966, 57] on icon "Open Lease options menu" at bounding box center [970, 55] width 12 height 12
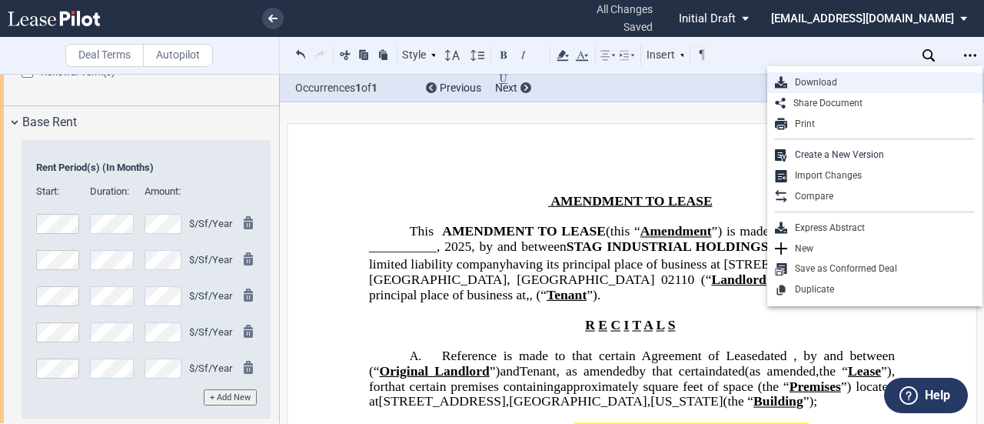
click at [888, 82] on div "Download" at bounding box center [882, 82] width 188 height 13
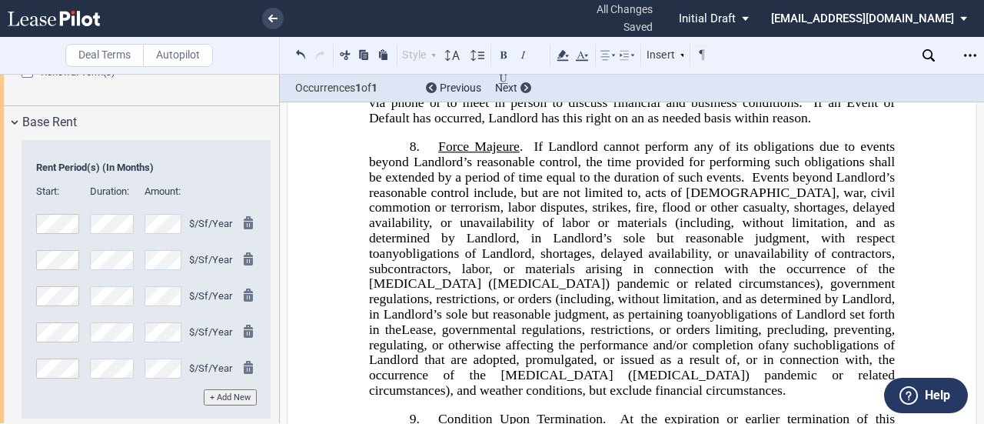
scroll to position [1615, 0]
